Goal: Task Accomplishment & Management: Manage account settings

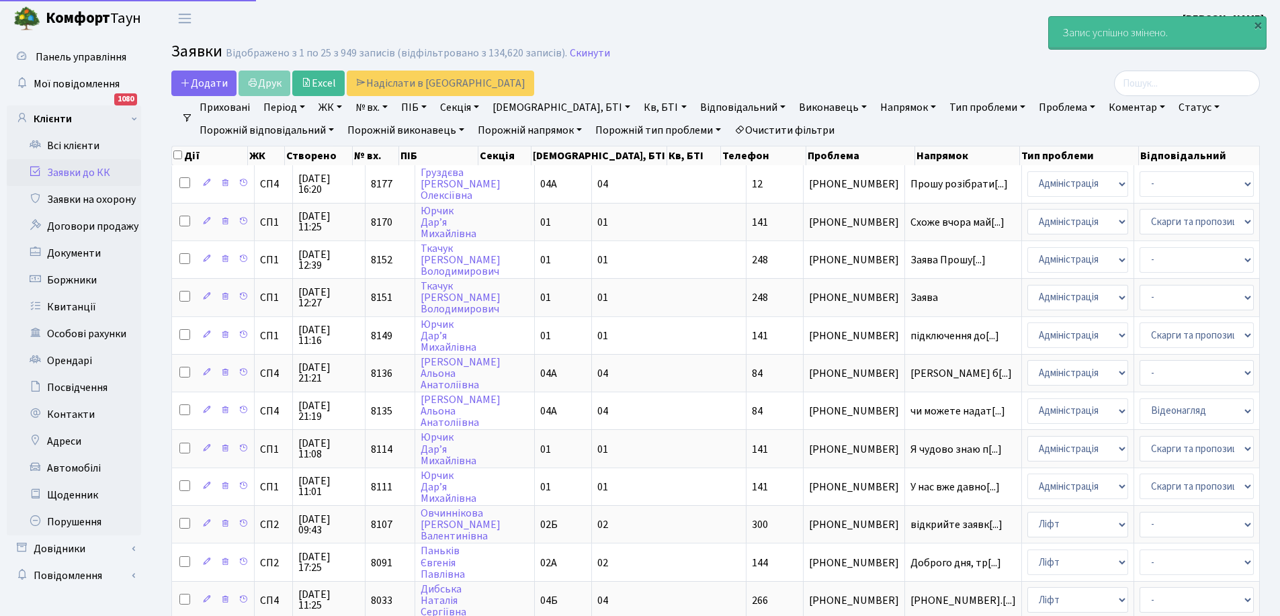
select select "25"
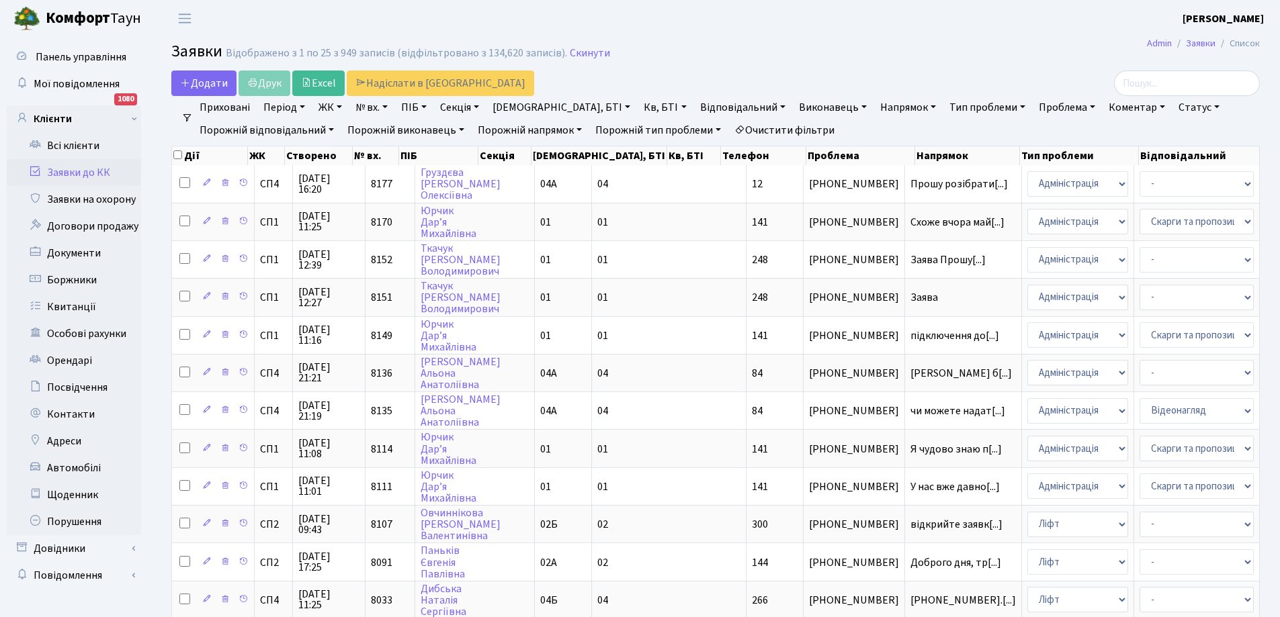
click at [87, 168] on link "Заявки до КК" at bounding box center [74, 172] width 134 height 27
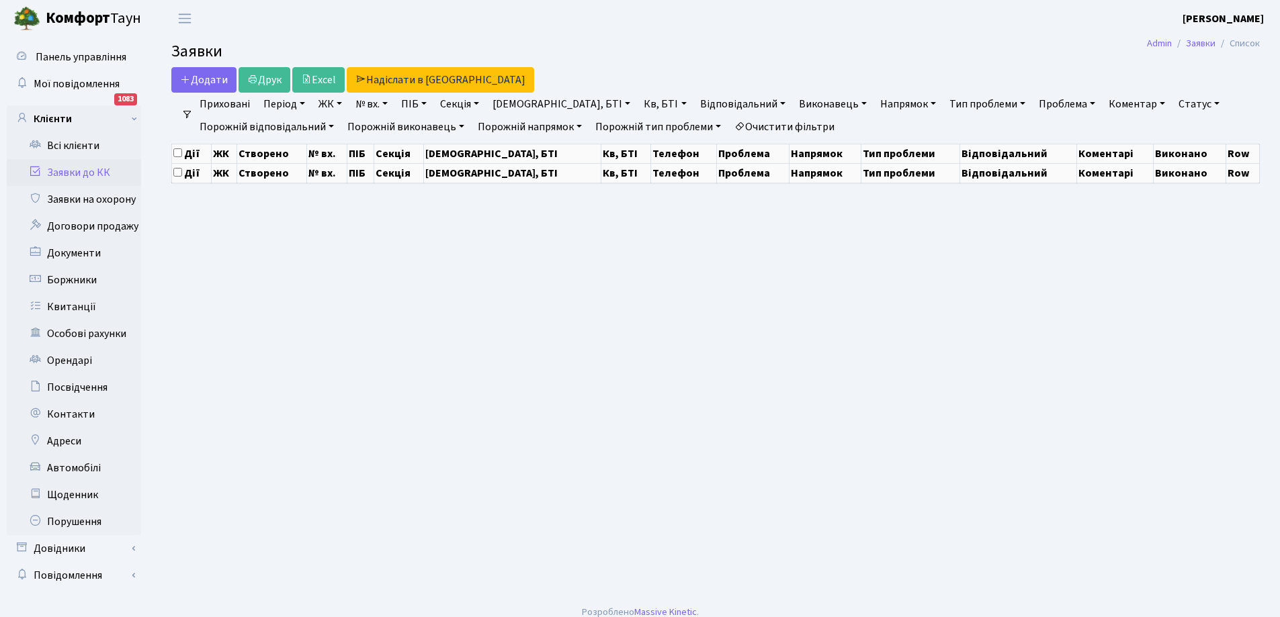
select select "25"
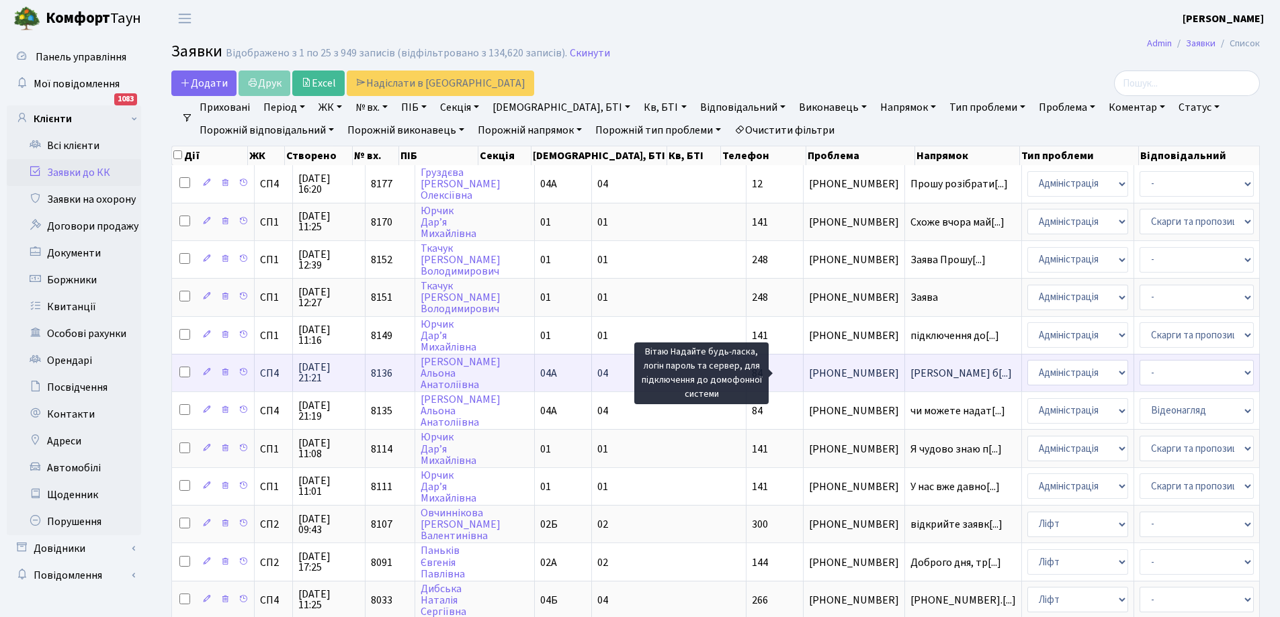
click at [910, 370] on span "[PERSON_NAME] б[...]" at bounding box center [960, 373] width 101 height 15
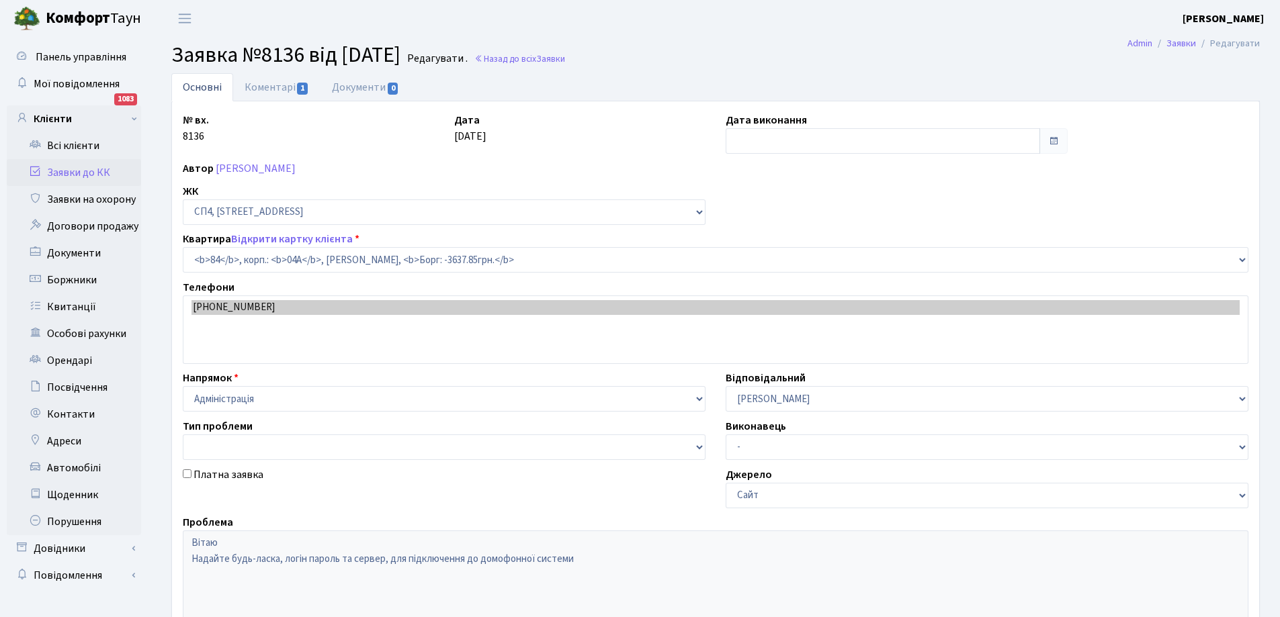
select select "21112"
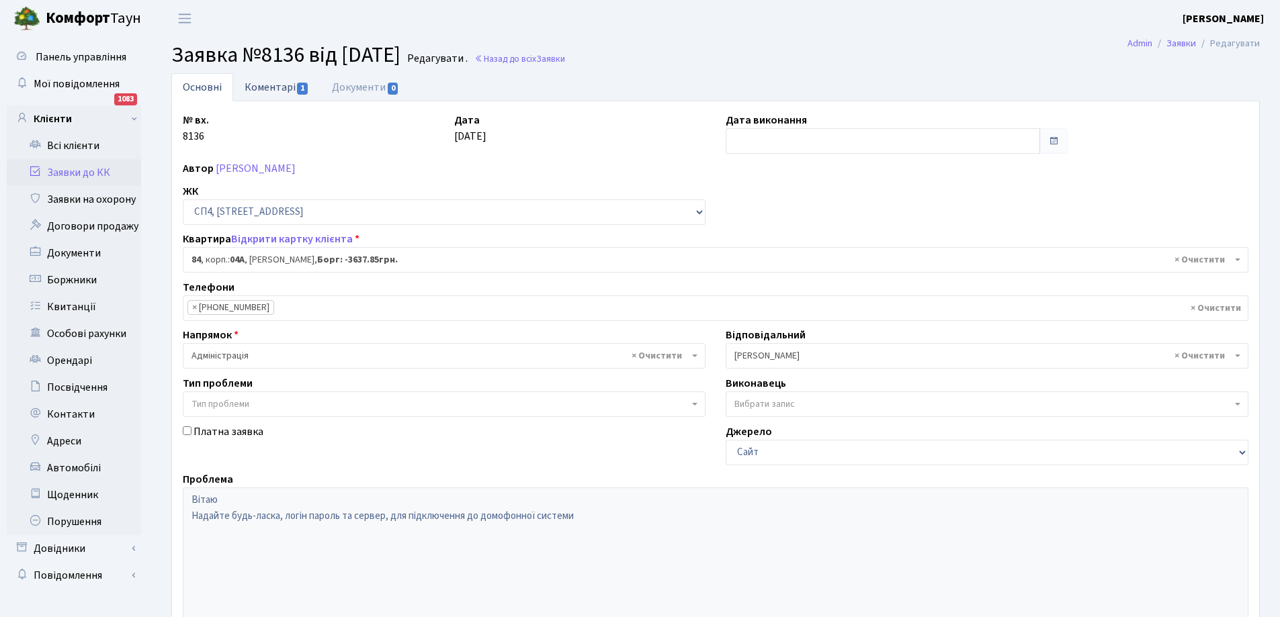
click at [263, 84] on link "Коментарі 1" at bounding box center [276, 87] width 87 height 28
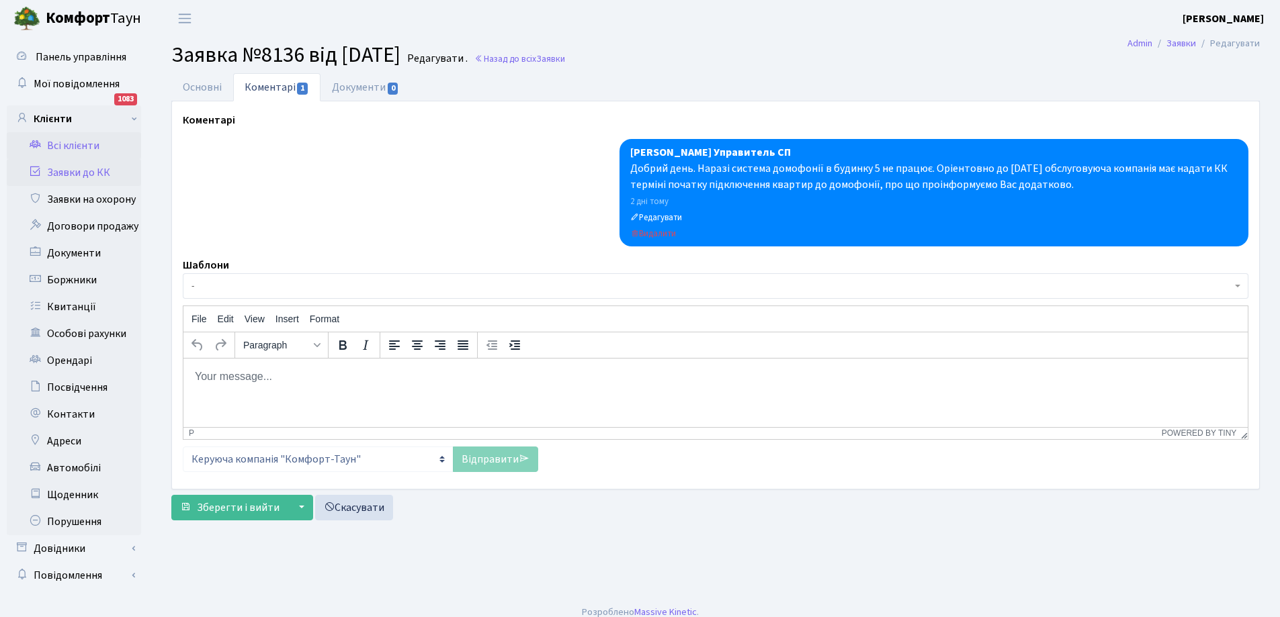
click at [81, 146] on link "Всі клієнти" at bounding box center [74, 145] width 134 height 27
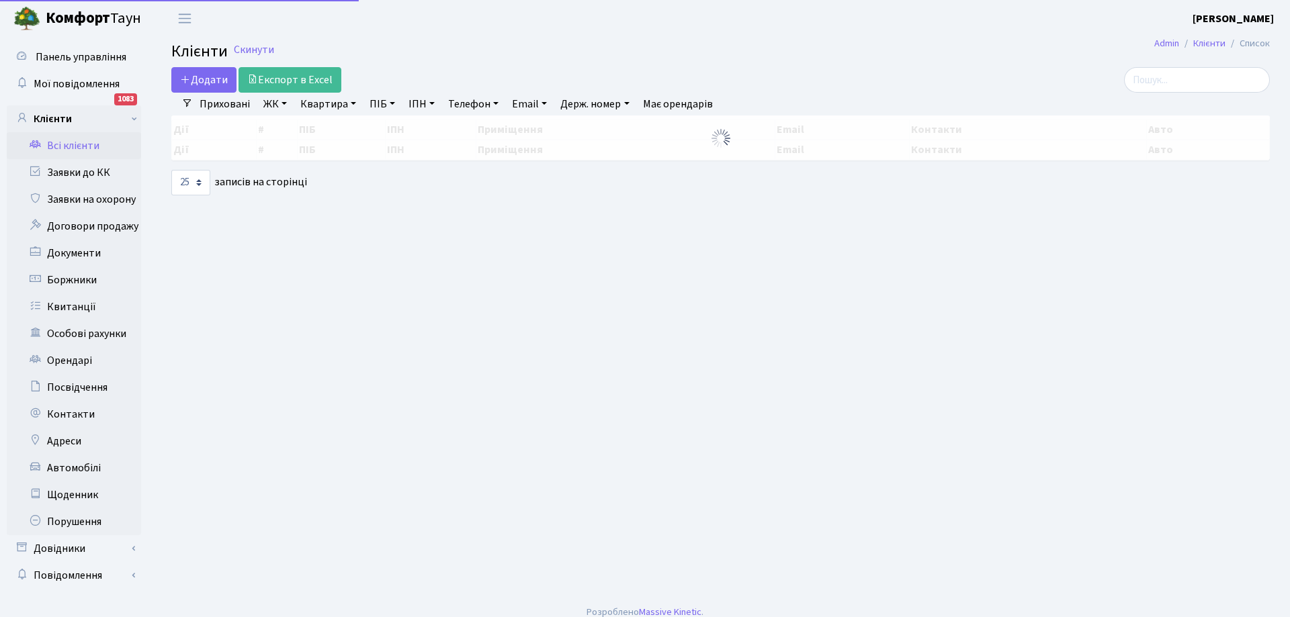
select select "25"
